Goal: Information Seeking & Learning: Learn about a topic

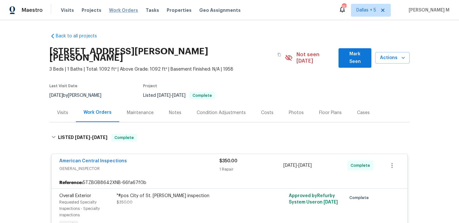
click at [123, 9] on span "Work Orders" at bounding box center [123, 10] width 29 height 6
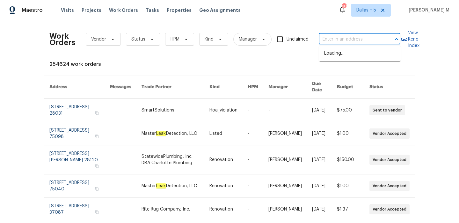
click at [327, 37] on input "text" at bounding box center [351, 39] width 64 height 10
paste input "[STREET_ADDRESS][PERSON_NAME]"
type input "[STREET_ADDRESS][PERSON_NAME]"
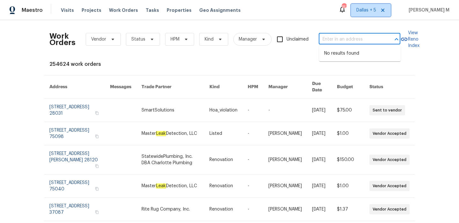
click at [375, 15] on span "Dallas + 5" at bounding box center [371, 10] width 40 height 13
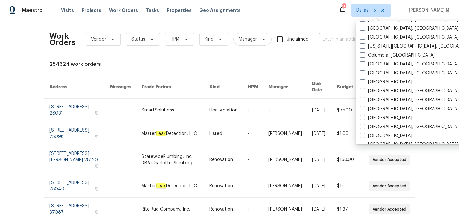
scroll to position [173, 0]
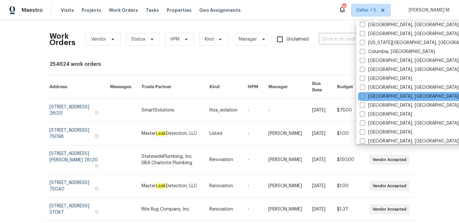
click at [383, 99] on div "[GEOGRAPHIC_DATA], [GEOGRAPHIC_DATA]" at bounding box center [422, 96] width 128 height 9
click at [376, 95] on label "[GEOGRAPHIC_DATA], [GEOGRAPHIC_DATA]" at bounding box center [409, 96] width 99 height 6
click at [364, 95] on input "[GEOGRAPHIC_DATA], [GEOGRAPHIC_DATA]" at bounding box center [362, 95] width 4 height 4
checkbox input "true"
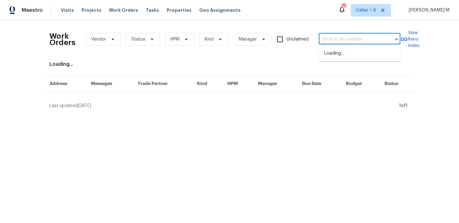
click at [326, 39] on input "text" at bounding box center [351, 39] width 64 height 10
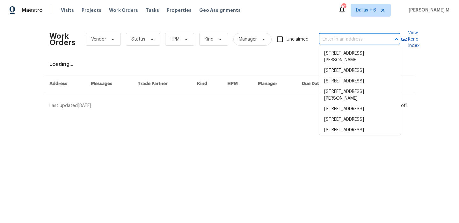
paste input "[STREET_ADDRESS][PERSON_NAME]"
type input "[STREET_ADDRESS][PERSON_NAME]"
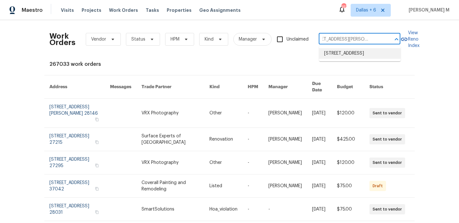
click at [338, 55] on li "[STREET_ADDRESS]" at bounding box center [360, 53] width 82 height 11
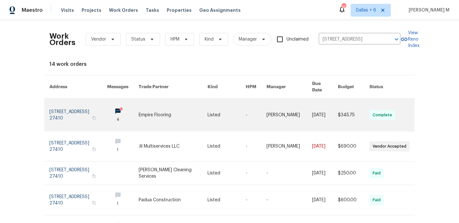
click at [246, 117] on link at bounding box center [256, 115] width 21 height 32
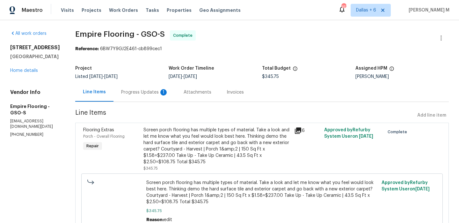
click at [156, 89] on div "Progress Updates 1" at bounding box center [144, 92] width 47 height 6
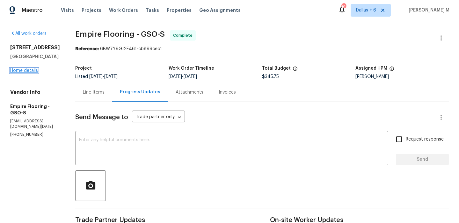
click at [32, 70] on link "Home details" at bounding box center [24, 70] width 28 height 4
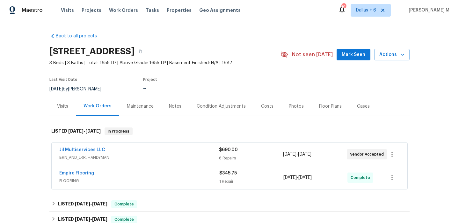
click at [164, 154] on span "BRN_AND_LRR, HANDYMAN" at bounding box center [139, 157] width 160 height 6
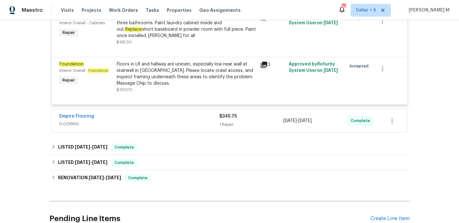
scroll to position [350, 0]
click at [155, 124] on span "FLOORING" at bounding box center [139, 123] width 160 height 6
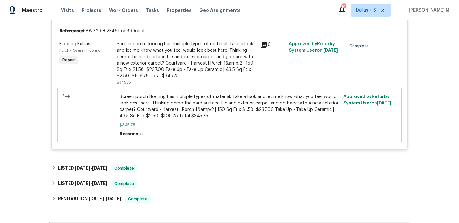
scroll to position [458, 0]
click at [160, 66] on div "Screen porch flooring has multiple types of material. Take a look and let me kn…" at bounding box center [187, 59] width 140 height 38
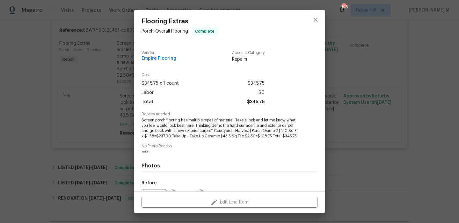
scroll to position [71, 0]
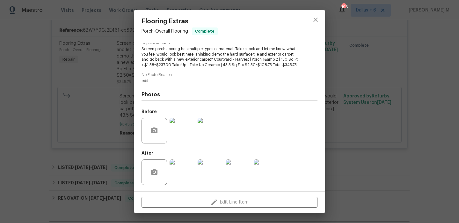
click at [188, 168] on img at bounding box center [183, 172] width 26 height 26
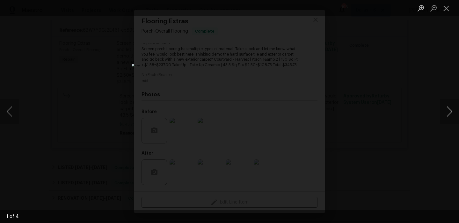
click at [443, 112] on button "Next image" at bounding box center [449, 112] width 19 height 26
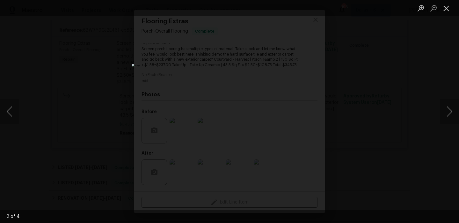
click at [444, 8] on button "Close lightbox" at bounding box center [446, 8] width 13 height 11
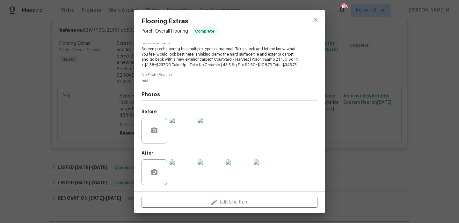
click at [80, 77] on div "Flooring Extras Porch - Overall Flooring Complete Vendor Empire Flooring Accoun…" at bounding box center [229, 111] width 459 height 223
